Goal: Task Accomplishment & Management: Use online tool/utility

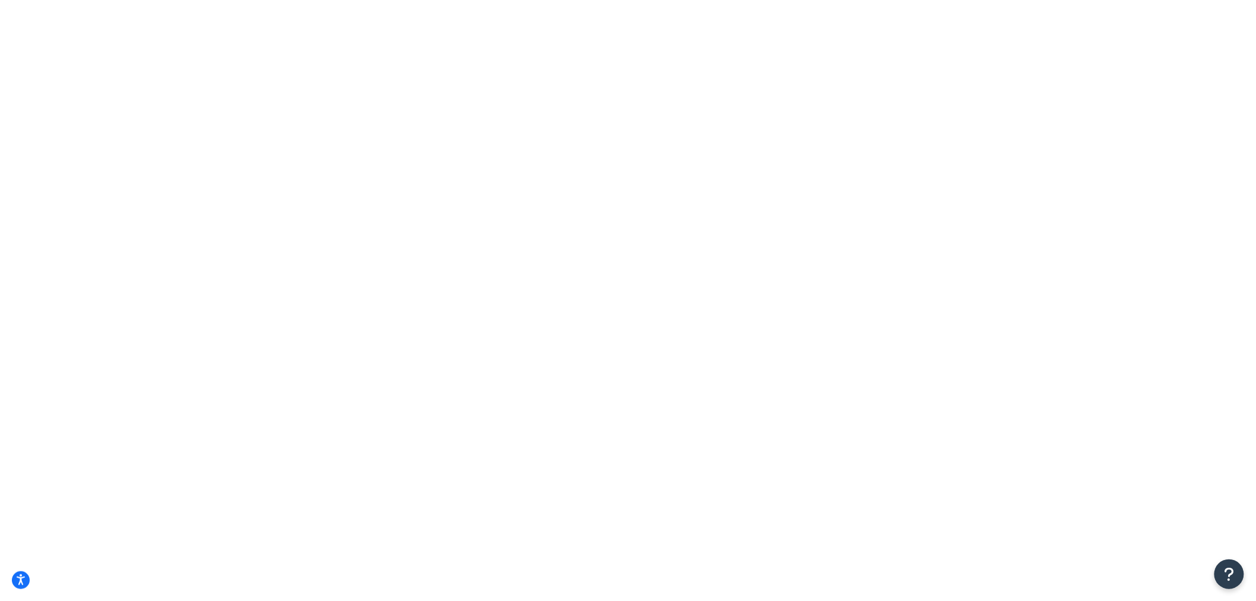
paste input "6x9x12"
type input "6"
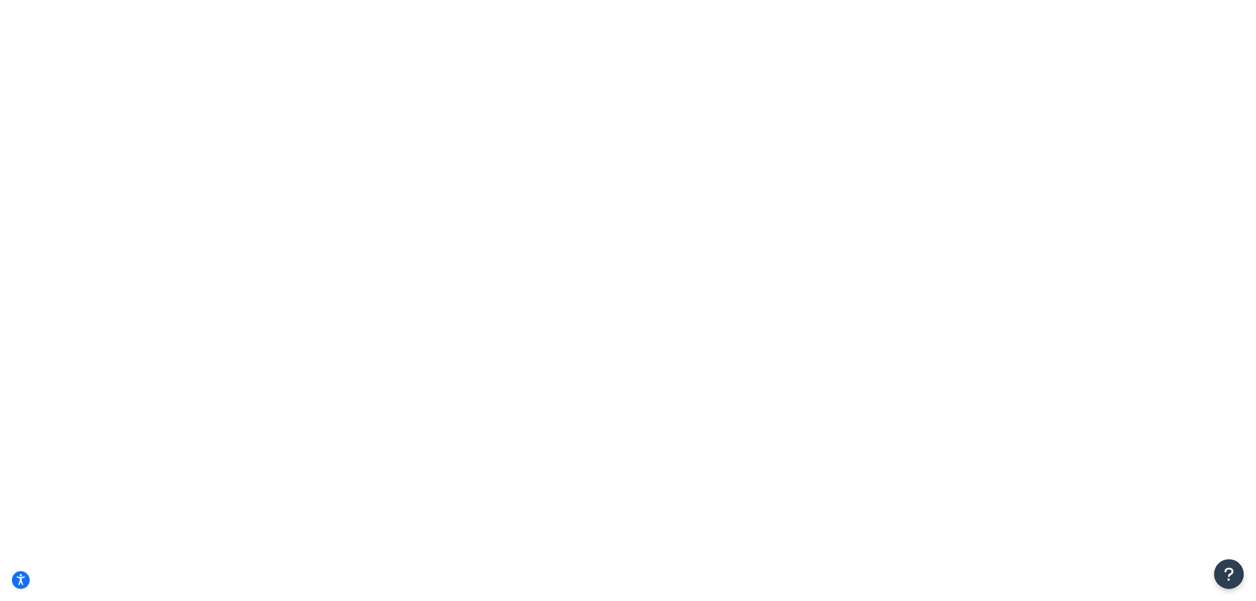
paste input "6x9x12"
type input "6x9x12"
type input "12"
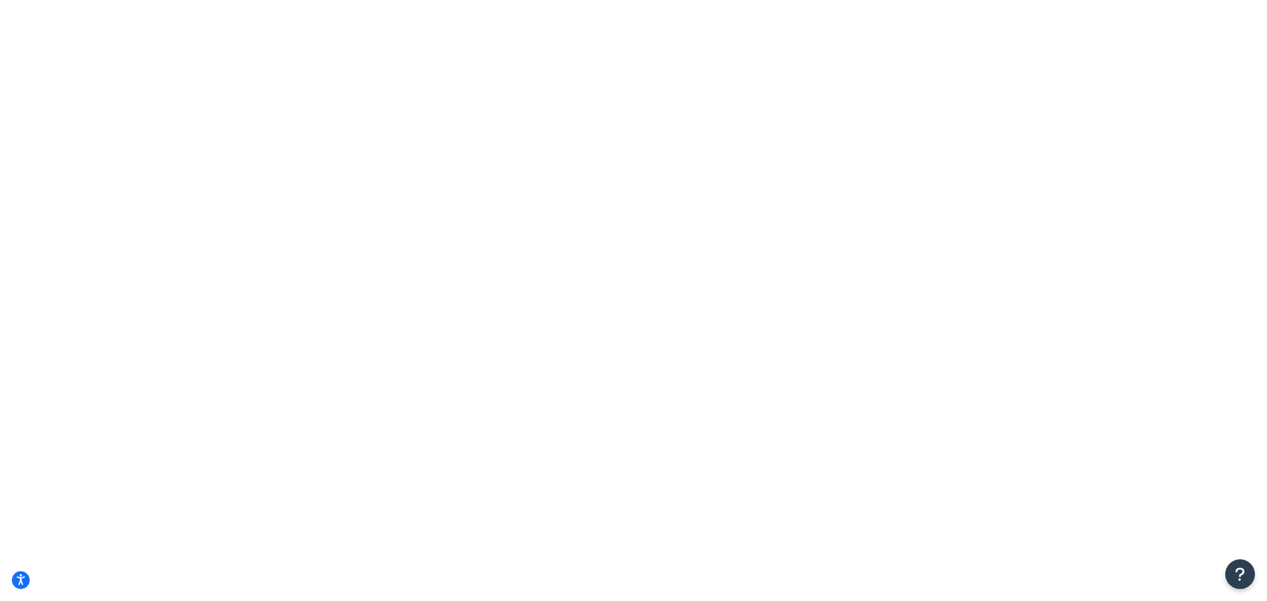
type input "9"
type input "6"
drag, startPoint x: 445, startPoint y: 156, endPoint x: 335, endPoint y: 168, distance: 110.6
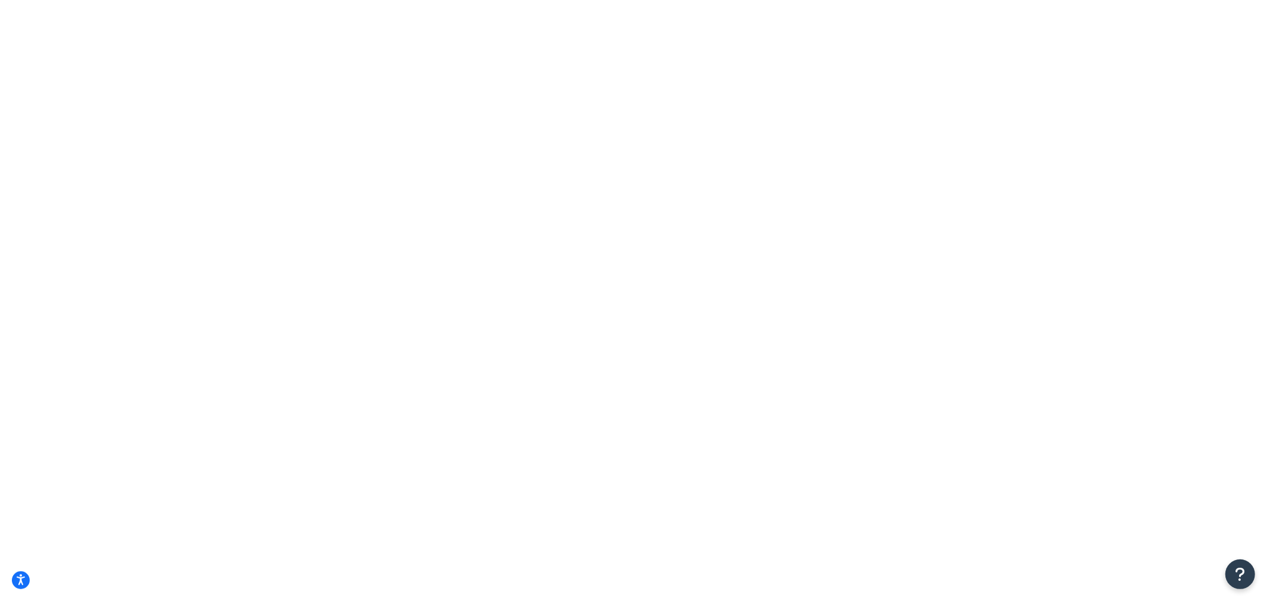
drag, startPoint x: 577, startPoint y: 154, endPoint x: 507, endPoint y: 153, distance: 70.1
type input "9"
drag, startPoint x: 704, startPoint y: 144, endPoint x: 637, endPoint y: 149, distance: 66.7
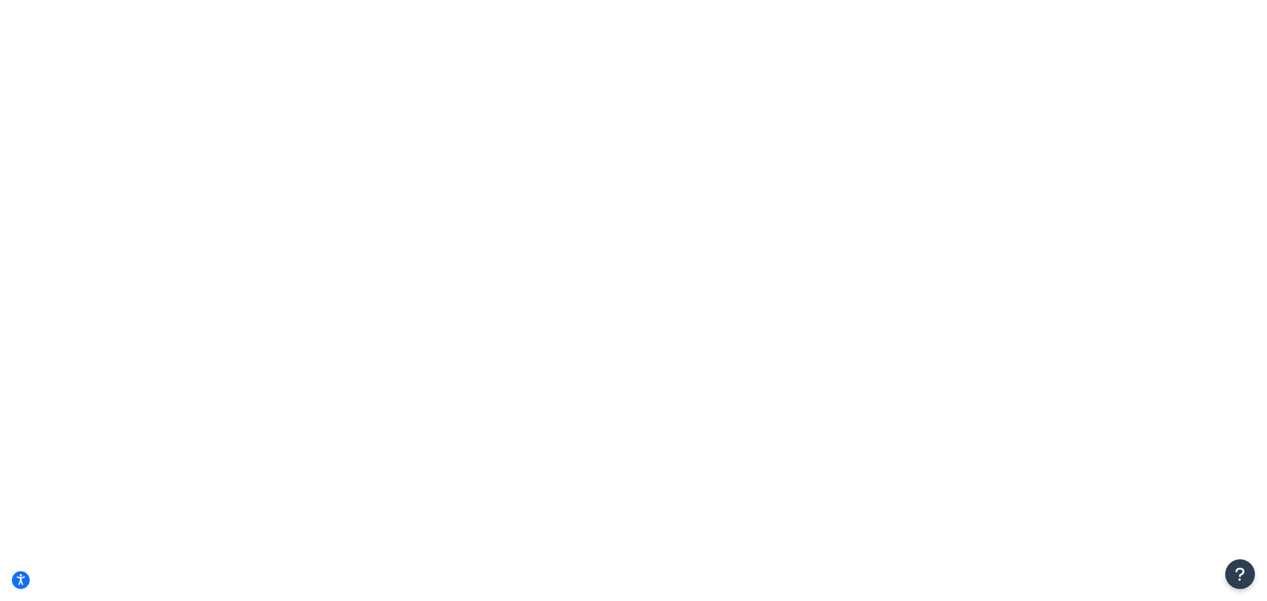
type input "12"
drag, startPoint x: 581, startPoint y: 150, endPoint x: 511, endPoint y: 159, distance: 70.7
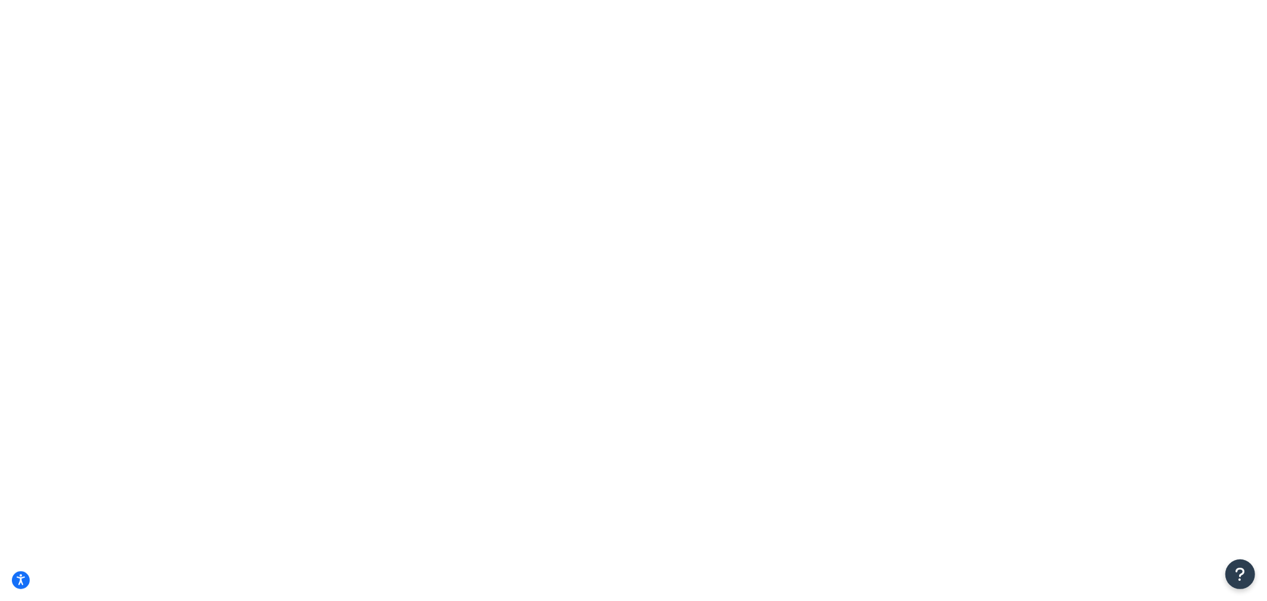
type input "6"
drag, startPoint x: 731, startPoint y: 153, endPoint x: 638, endPoint y: 160, distance: 93.5
type input "9"
drag, startPoint x: 852, startPoint y: 150, endPoint x: 753, endPoint y: 160, distance: 99.7
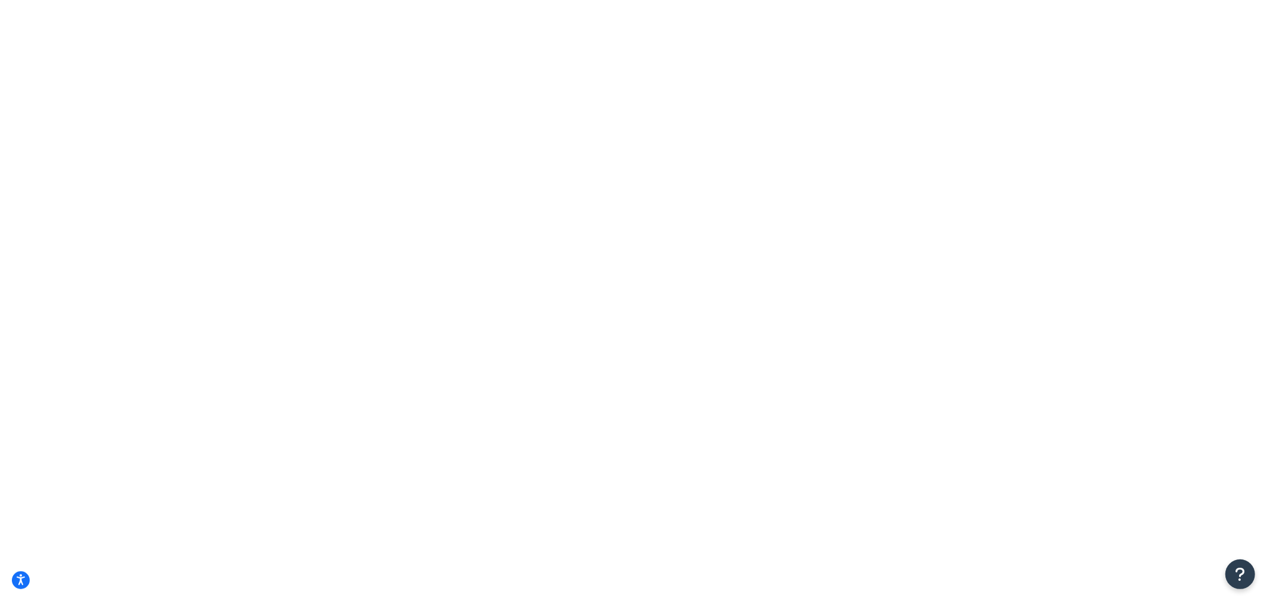
type input "12"
drag, startPoint x: 794, startPoint y: 242, endPoint x: 743, endPoint y: 233, distance: 51.8
